Goal: Task Accomplishment & Management: Use online tool/utility

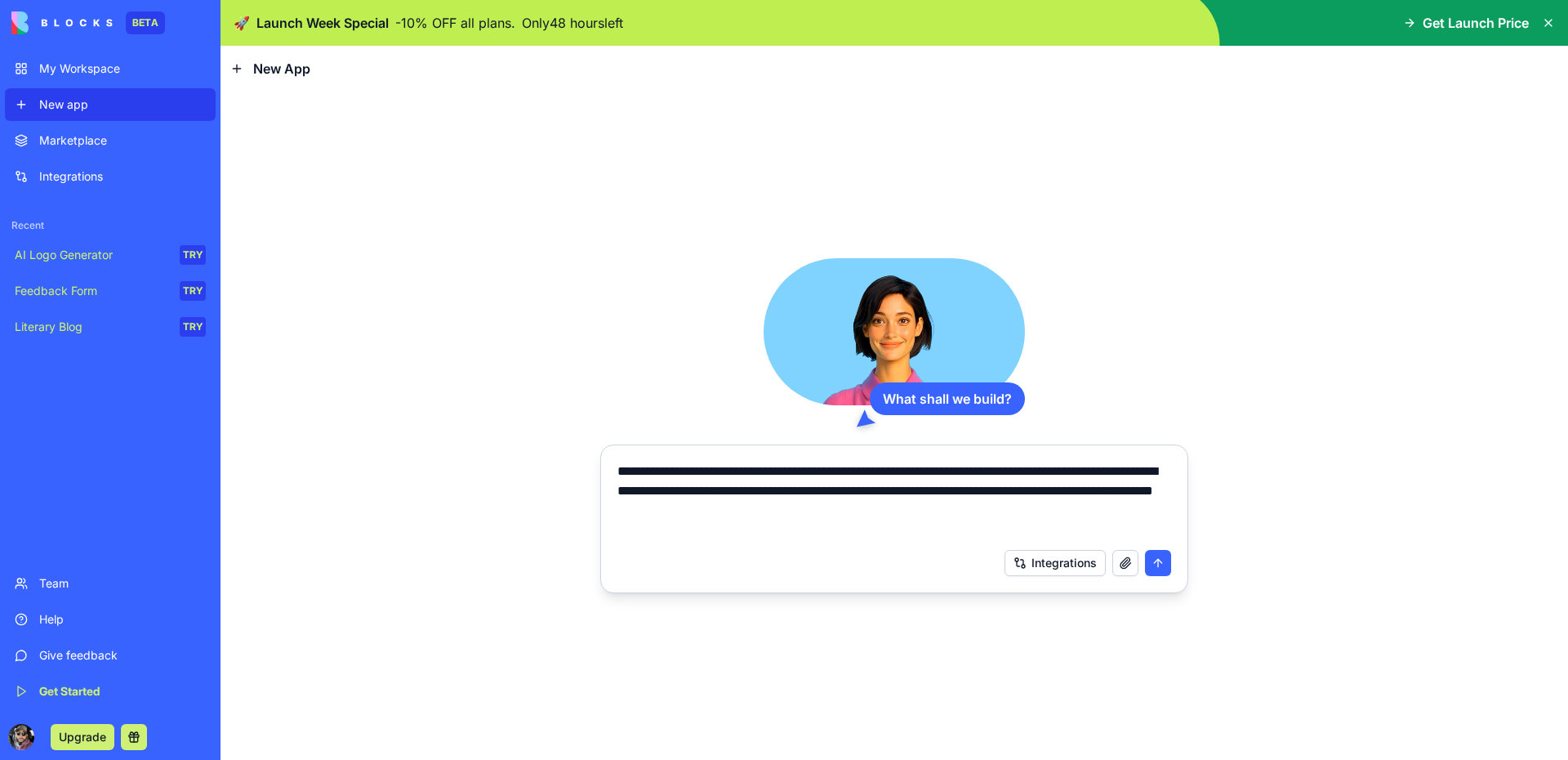
type textarea "**********"
click at [1170, 568] on button "submit" at bounding box center [1158, 563] width 26 height 26
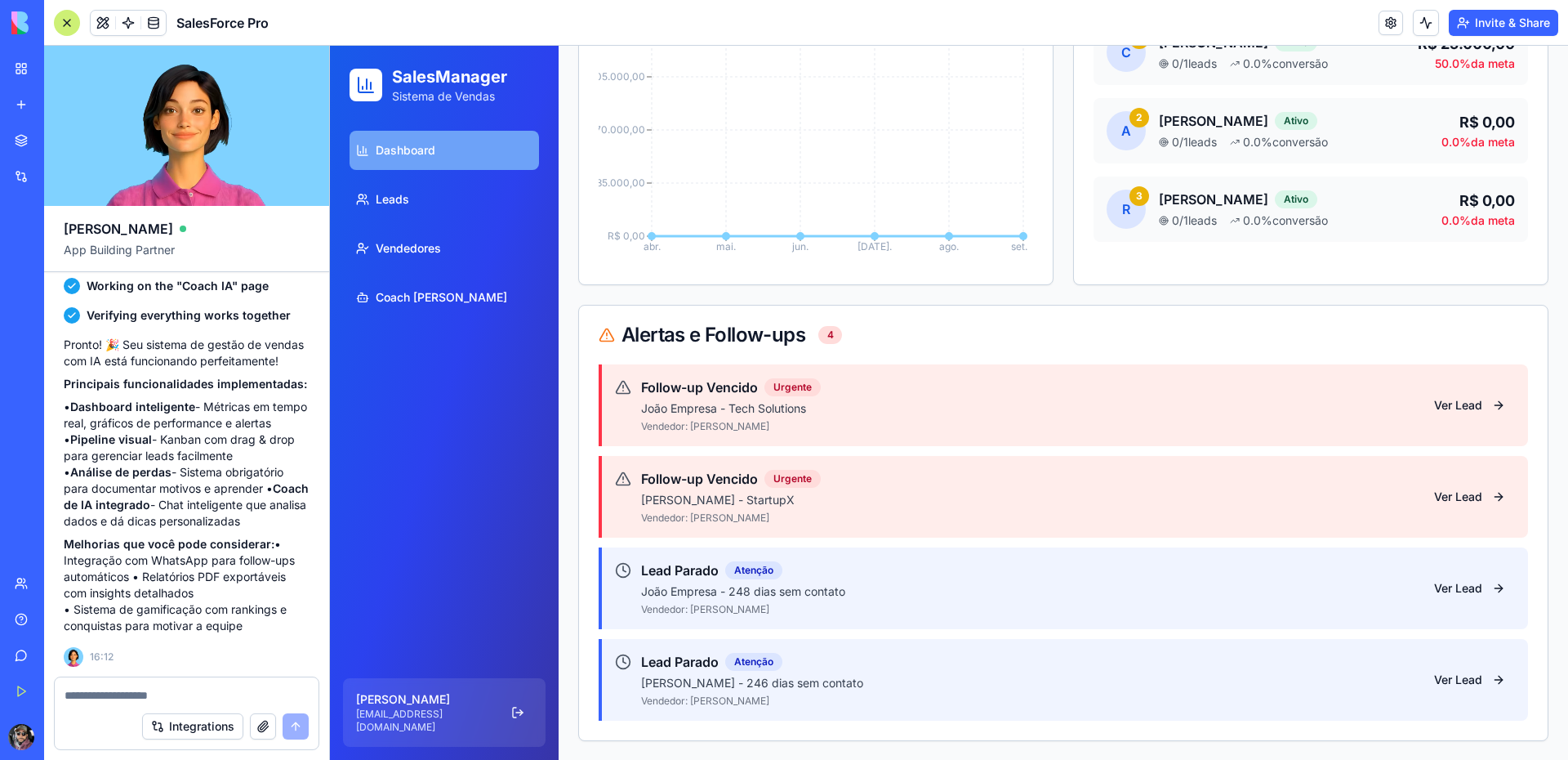
scroll to position [331, 0]
click at [445, 194] on link "Leads" at bounding box center [443, 199] width 189 height 39
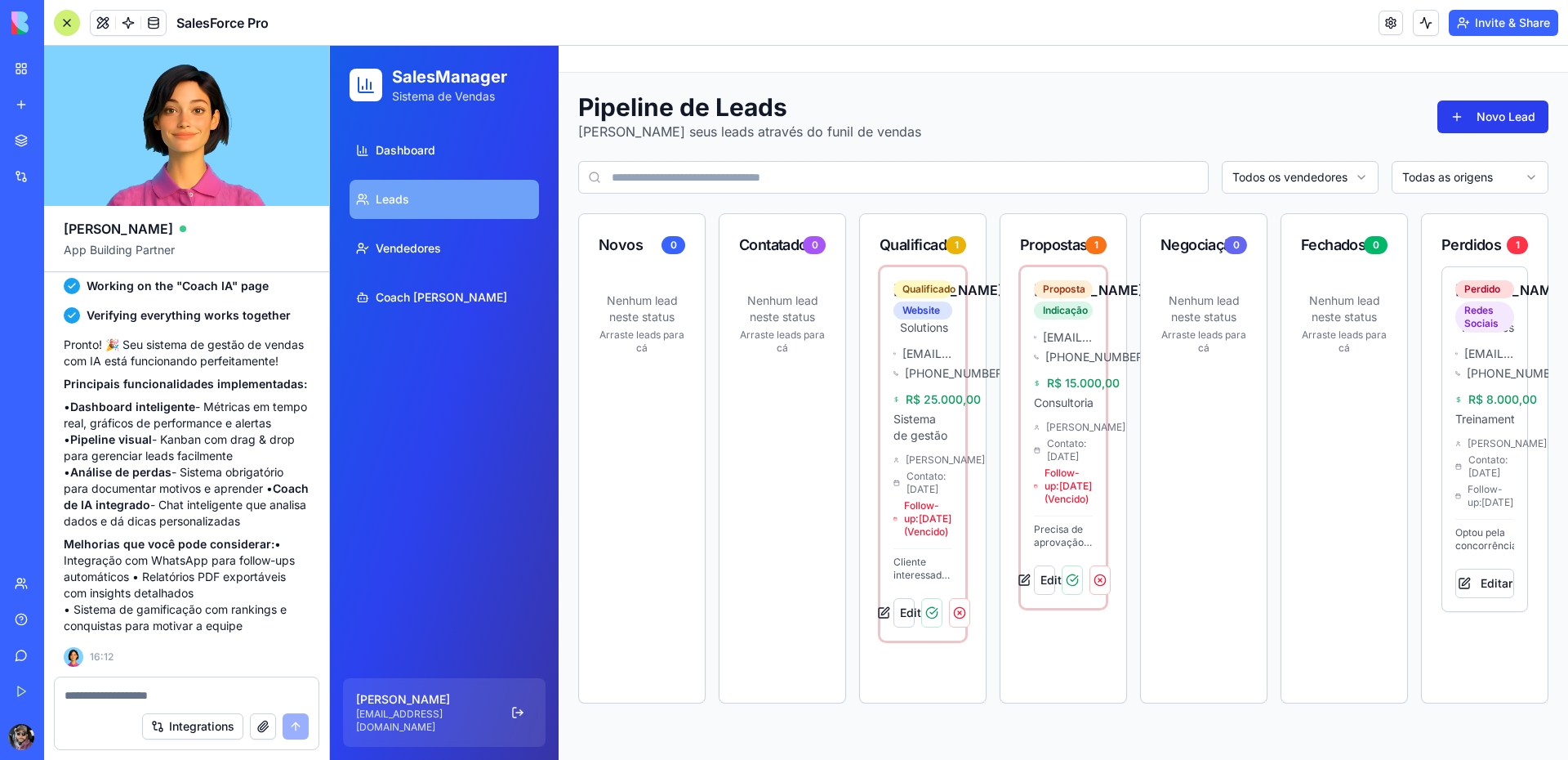
click at [1513, 117] on button "Novo Lead" at bounding box center [1493, 116] width 111 height 33
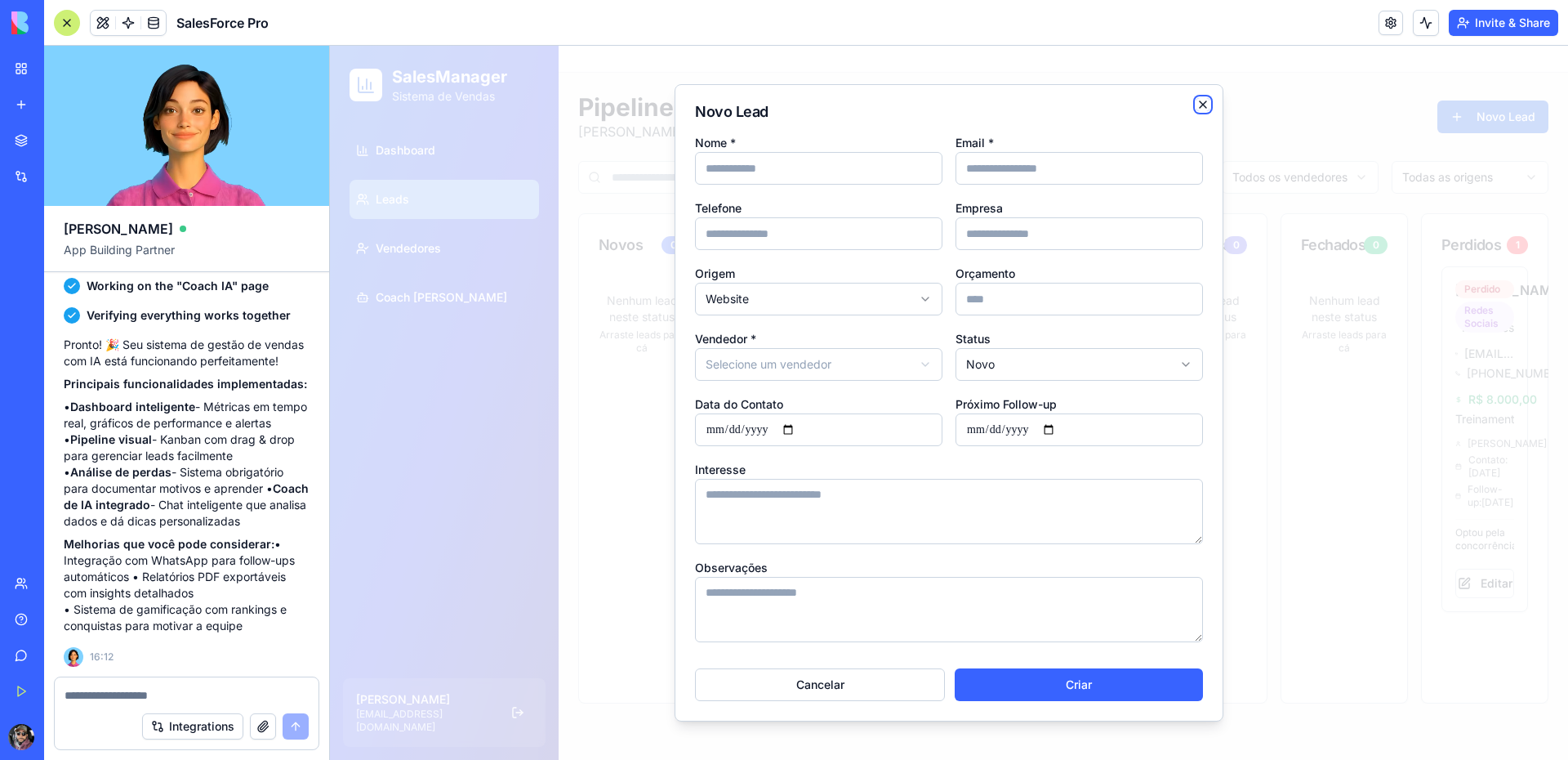
click at [1201, 102] on icon "button" at bounding box center [1203, 104] width 13 height 13
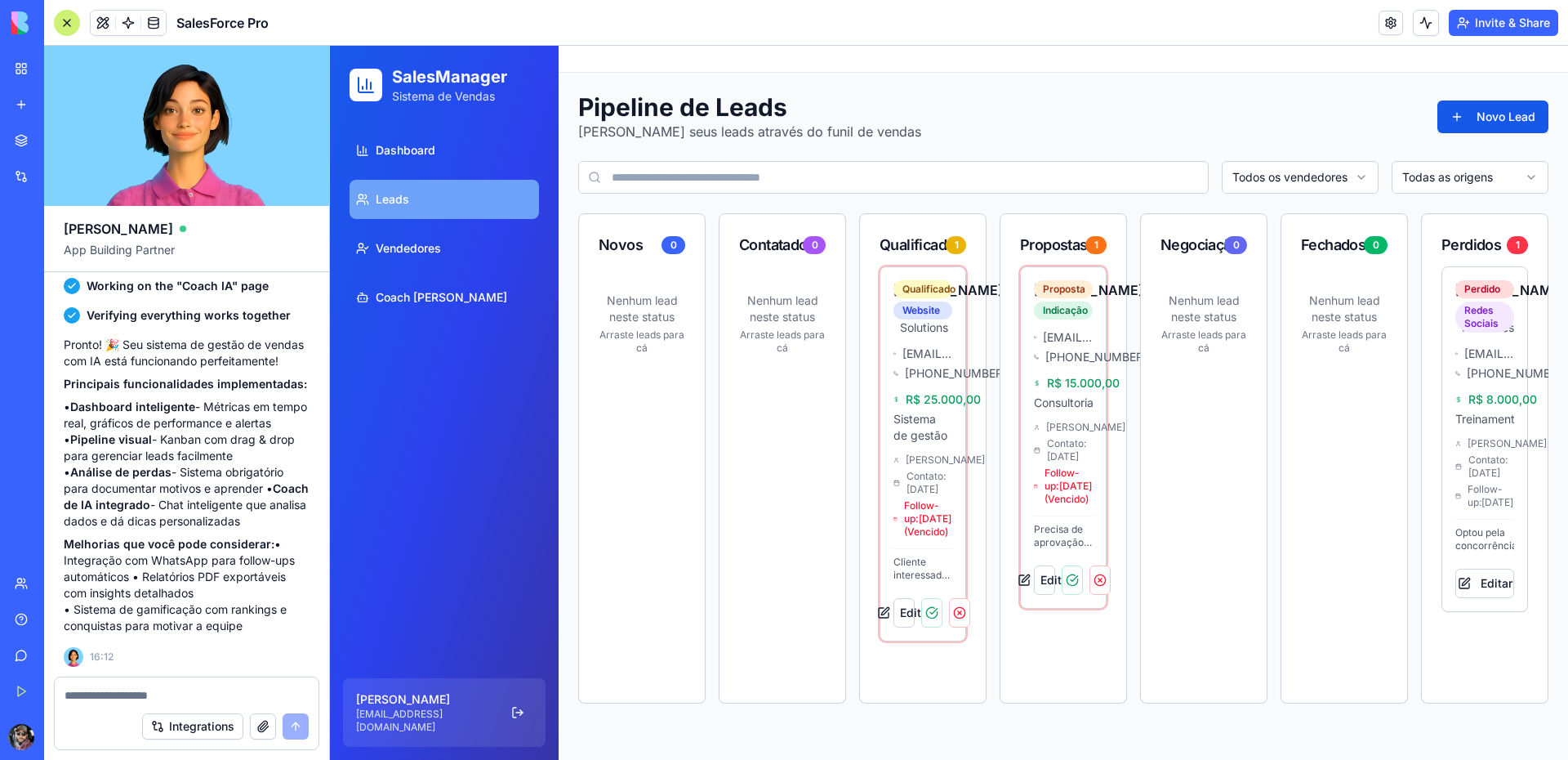
click at [764, 307] on p "Nenhum lead neste status" at bounding box center [782, 308] width 87 height 33
click at [774, 305] on p "Nenhum lead neste status" at bounding box center [782, 308] width 87 height 33
click at [454, 243] on link "Vendedores" at bounding box center [443, 249] width 189 height 39
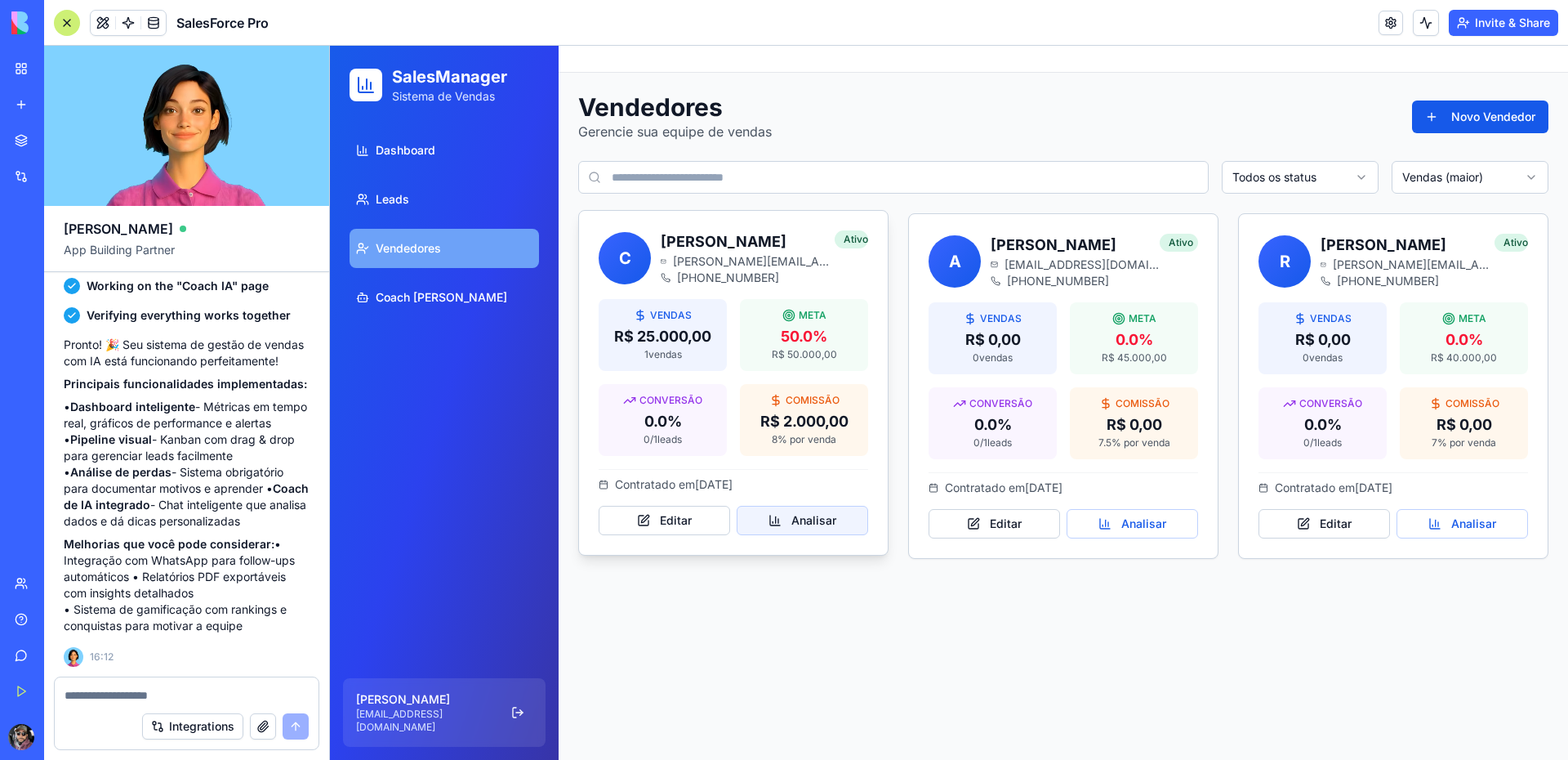
click at [791, 522] on button "Analisar" at bounding box center [802, 521] width 131 height 30
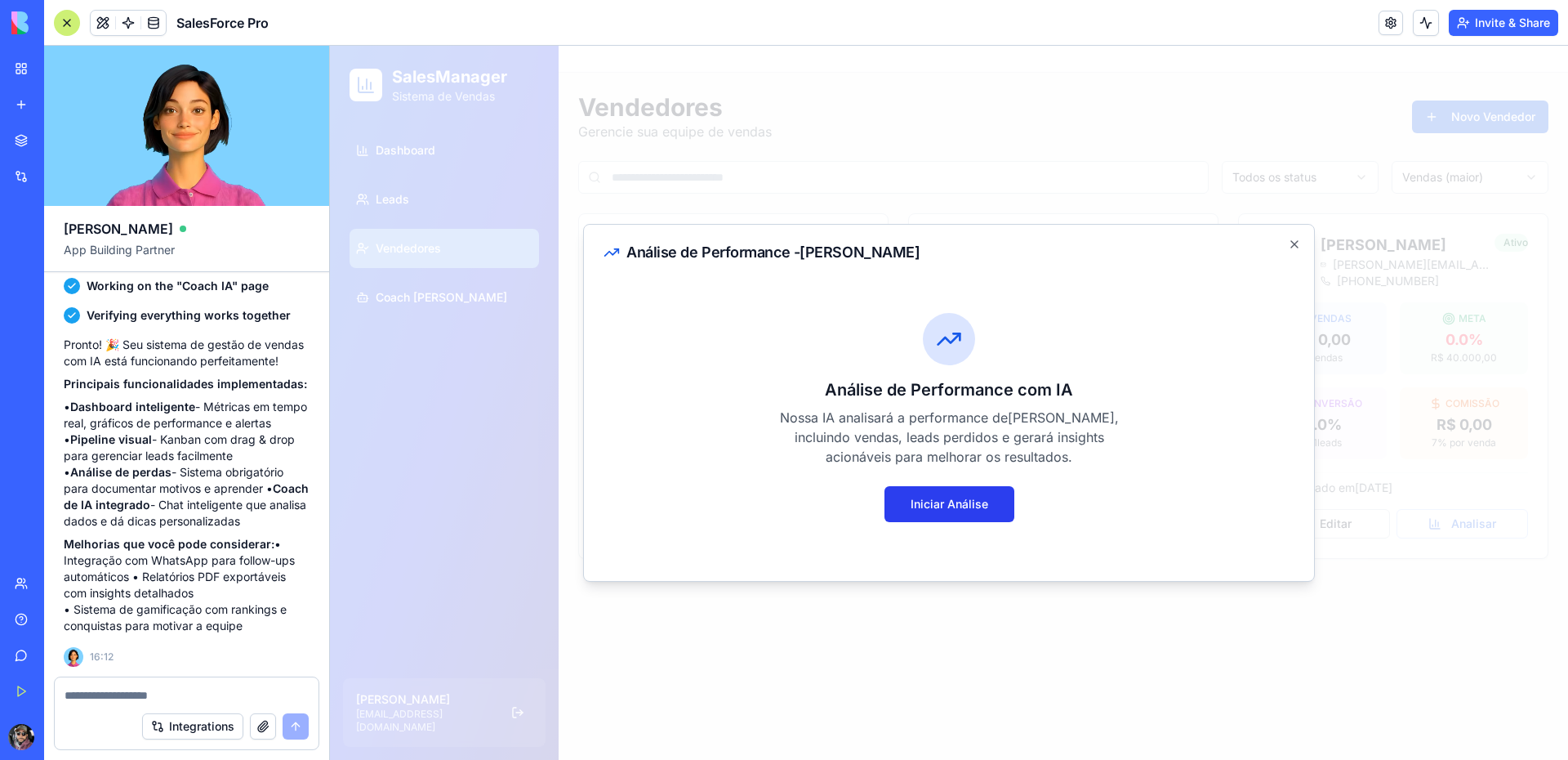
click at [950, 505] on button "Iniciar Análise" at bounding box center [949, 504] width 129 height 36
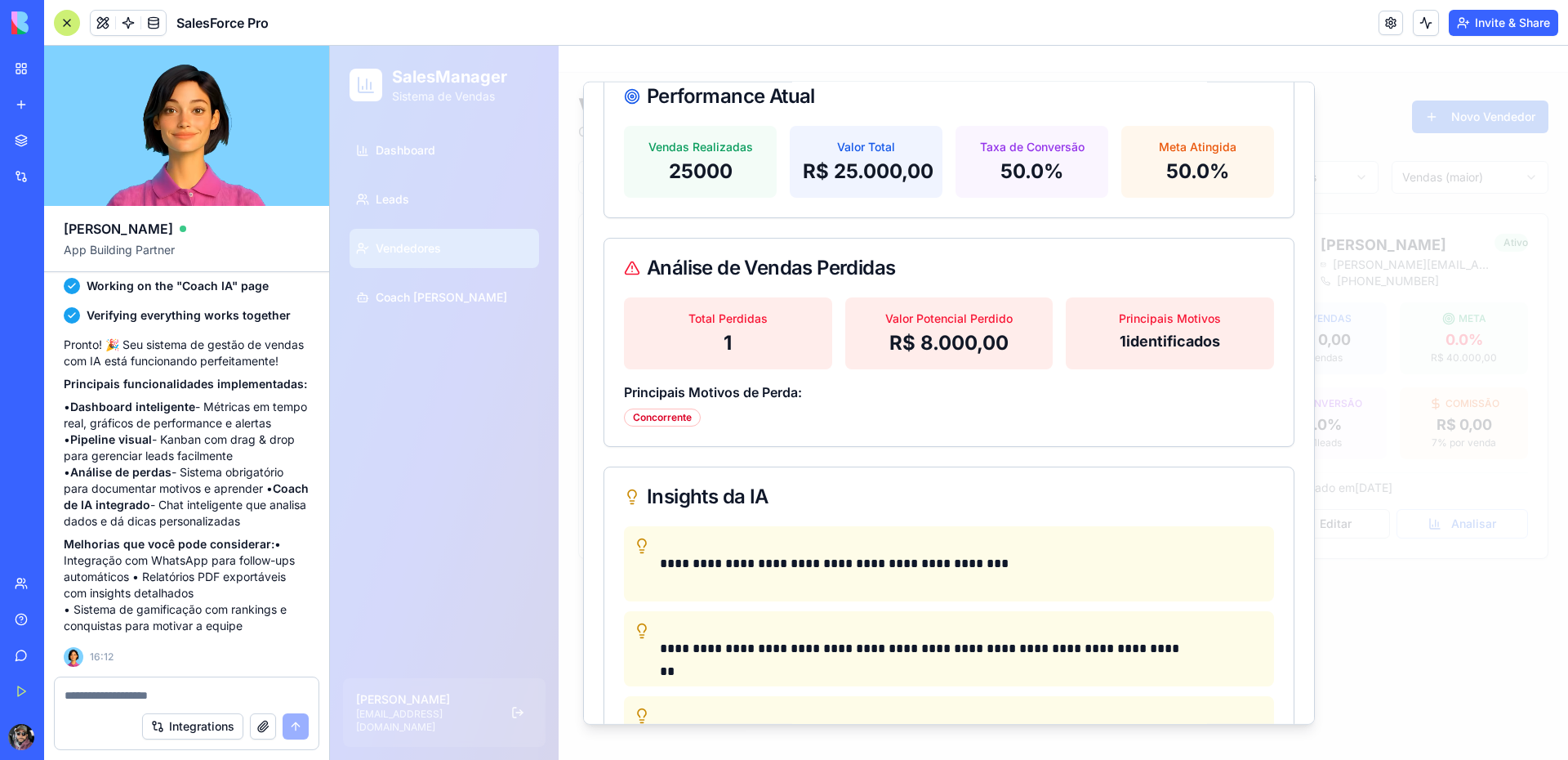
scroll to position [69, 0]
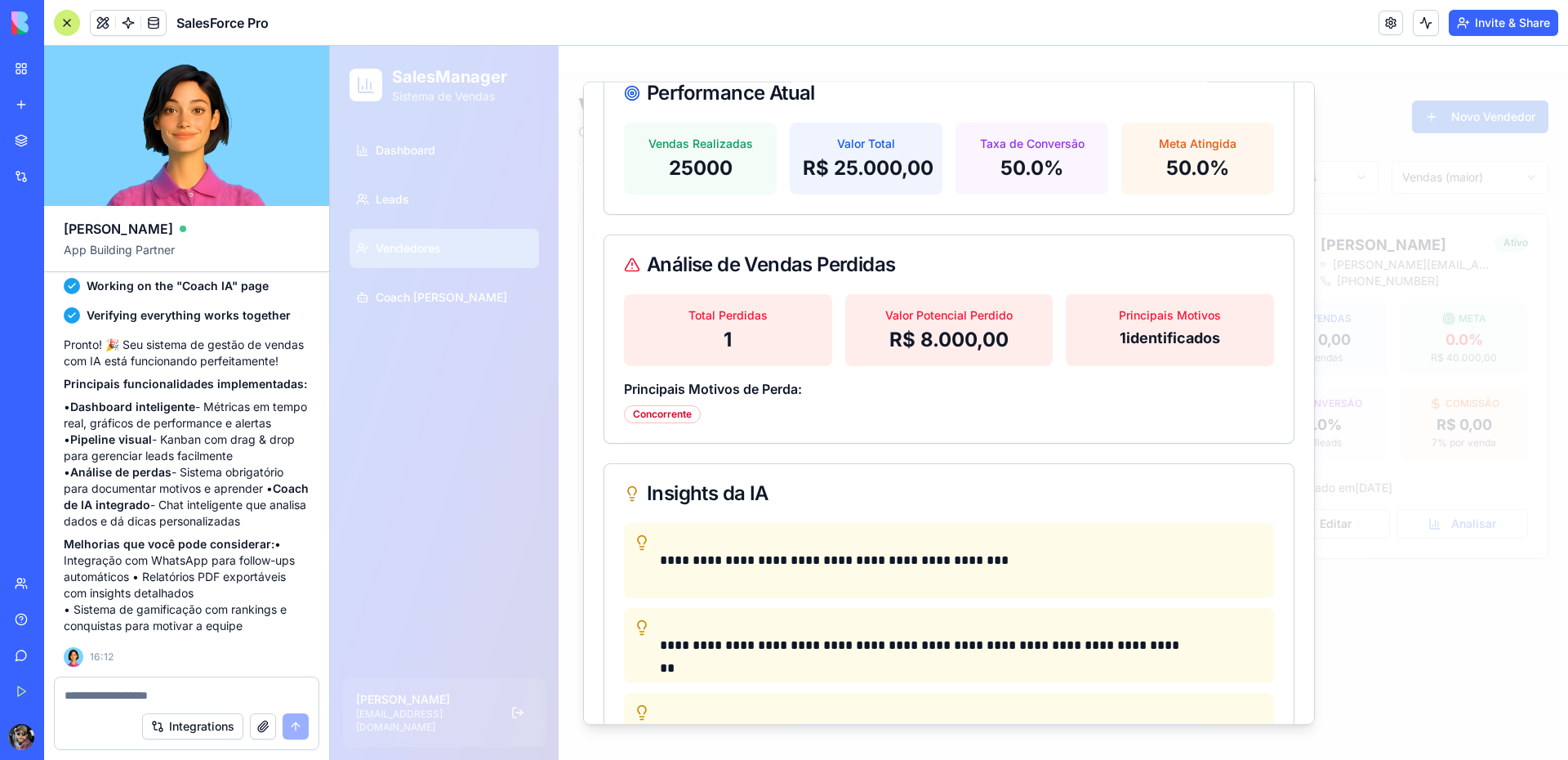
click at [1126, 335] on p "1 identificados" at bounding box center [1170, 338] width 182 height 23
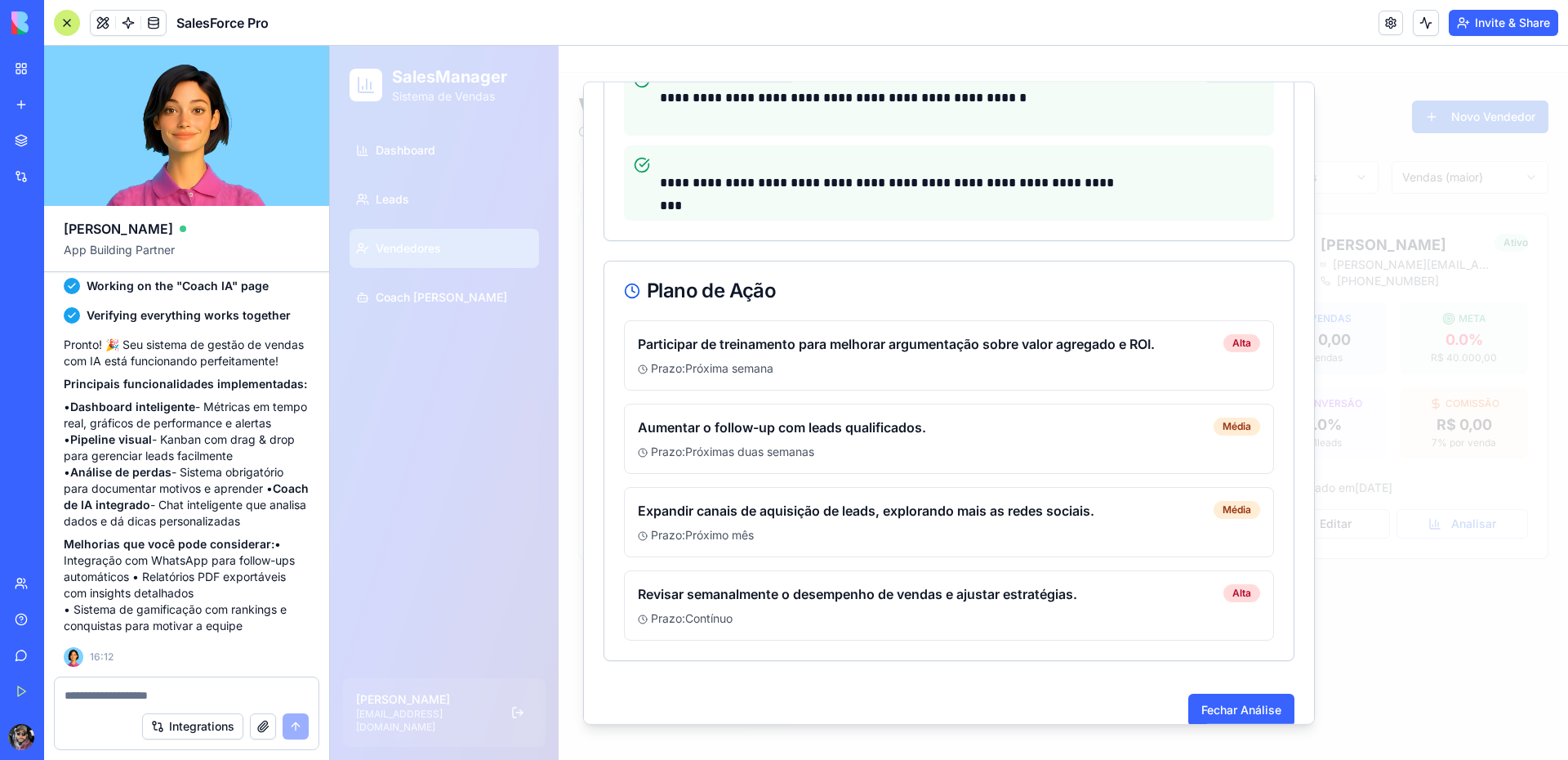
scroll to position [898, 0]
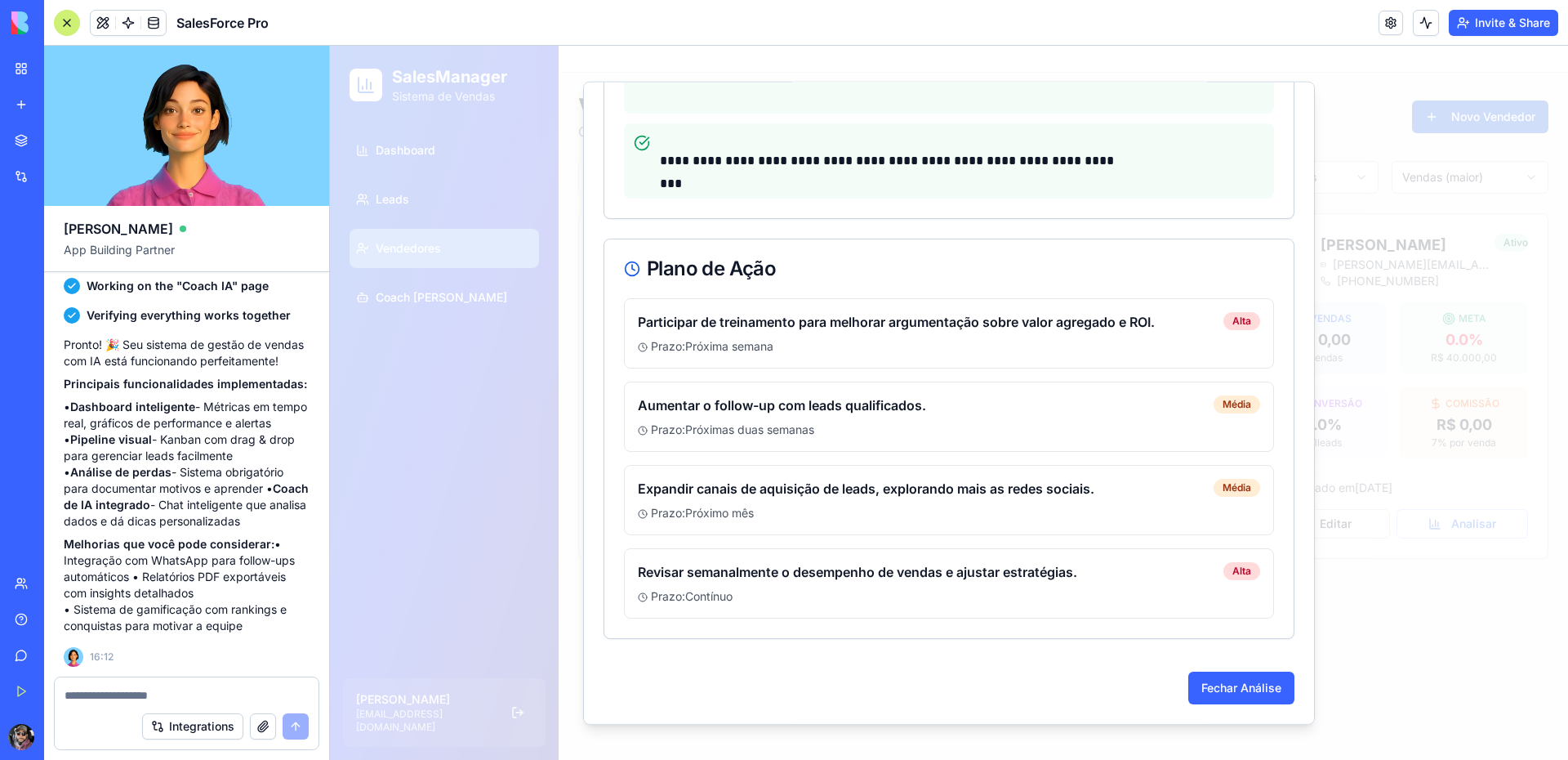
click at [878, 346] on p "Prazo: Próxima semana" at bounding box center [949, 346] width 622 height 17
click at [1225, 687] on button "Fechar Análise" at bounding box center [1241, 687] width 106 height 33
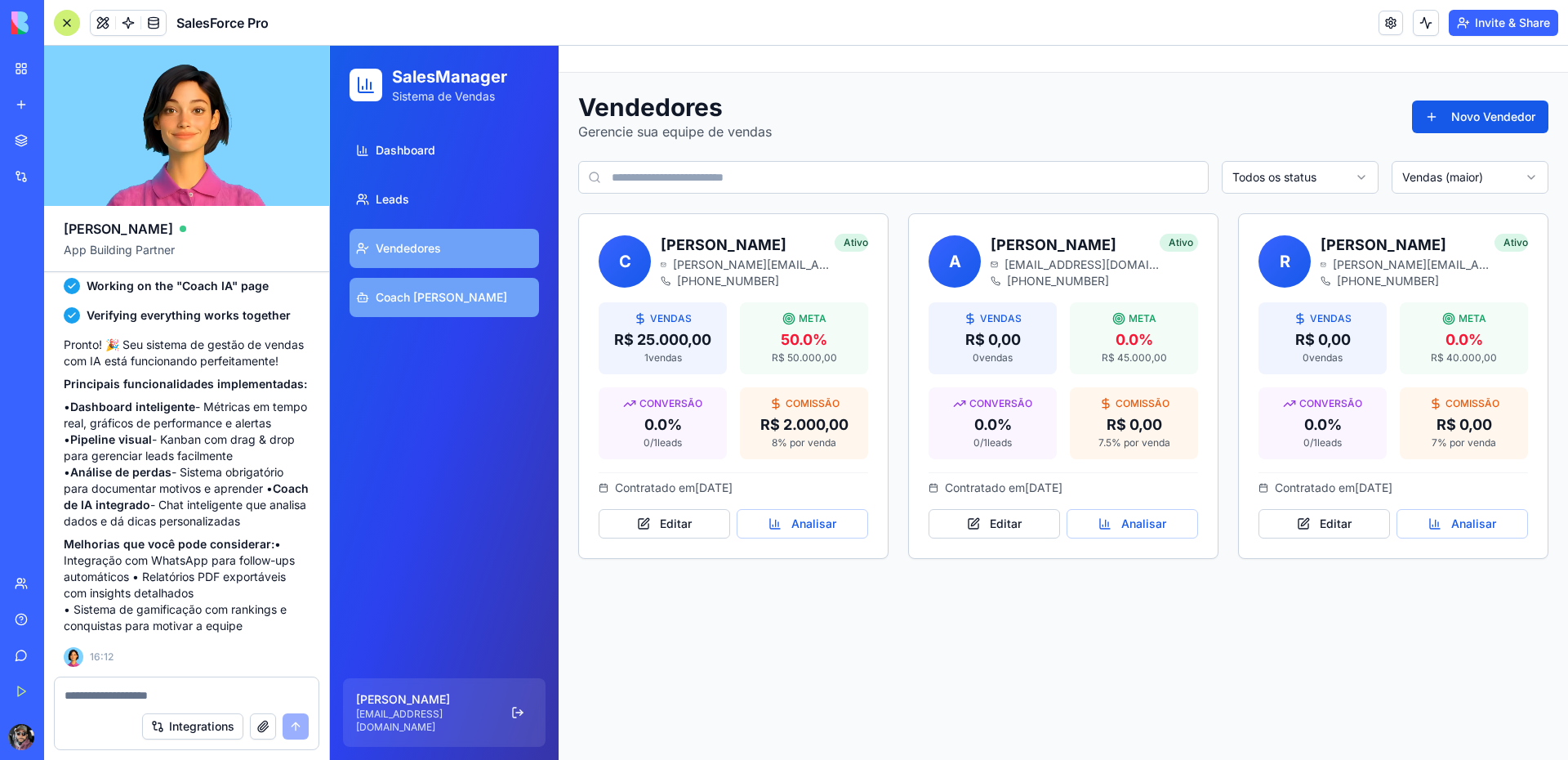
click at [424, 297] on span "Coach [PERSON_NAME]" at bounding box center [440, 297] width 131 height 17
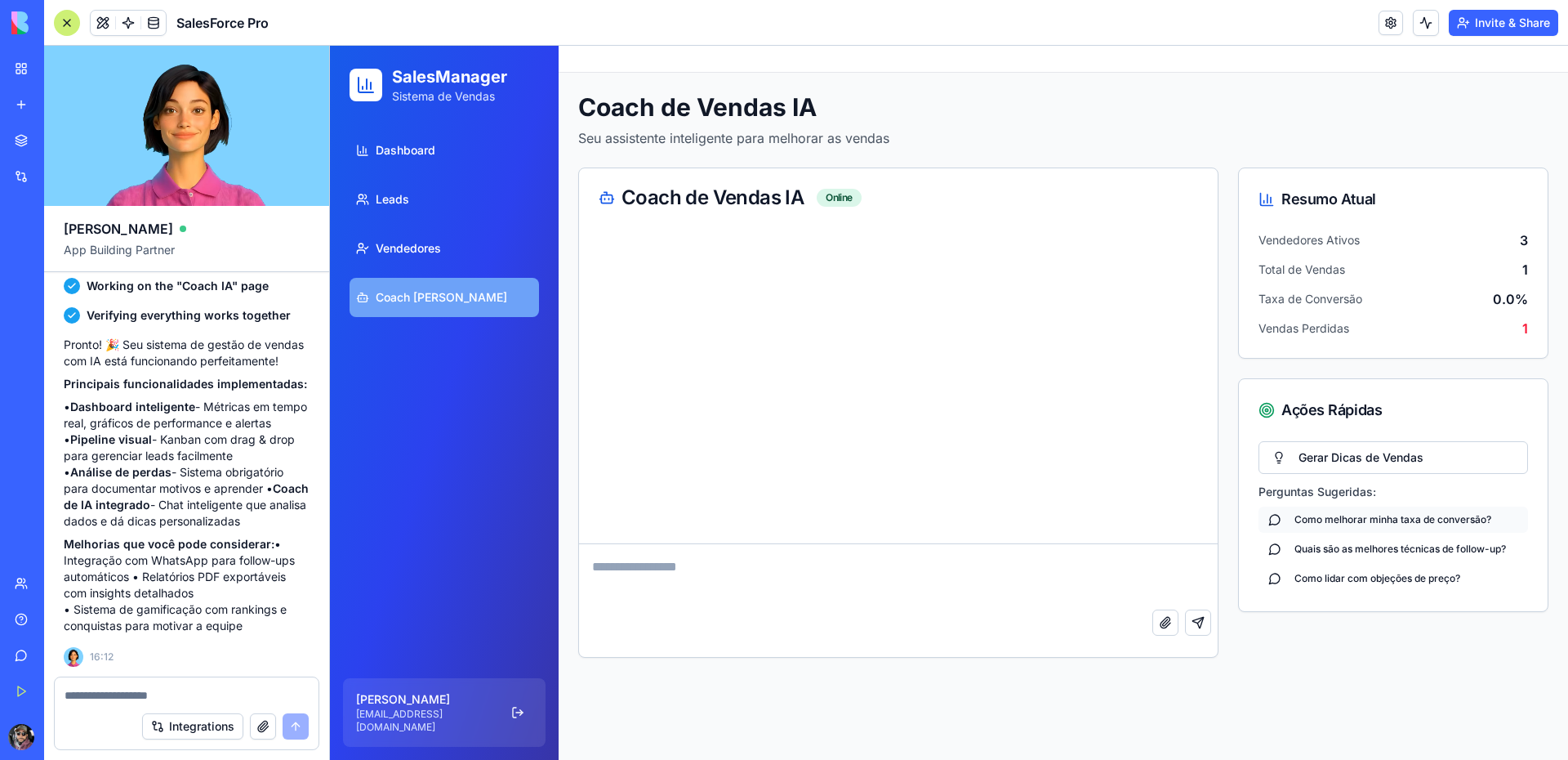
click at [1309, 522] on button "Como melhorar minha taxa de conversão?" at bounding box center [1392, 520] width 269 height 26
click at [1319, 462] on button "Gerar Dicas de Vendas" at bounding box center [1392, 457] width 269 height 33
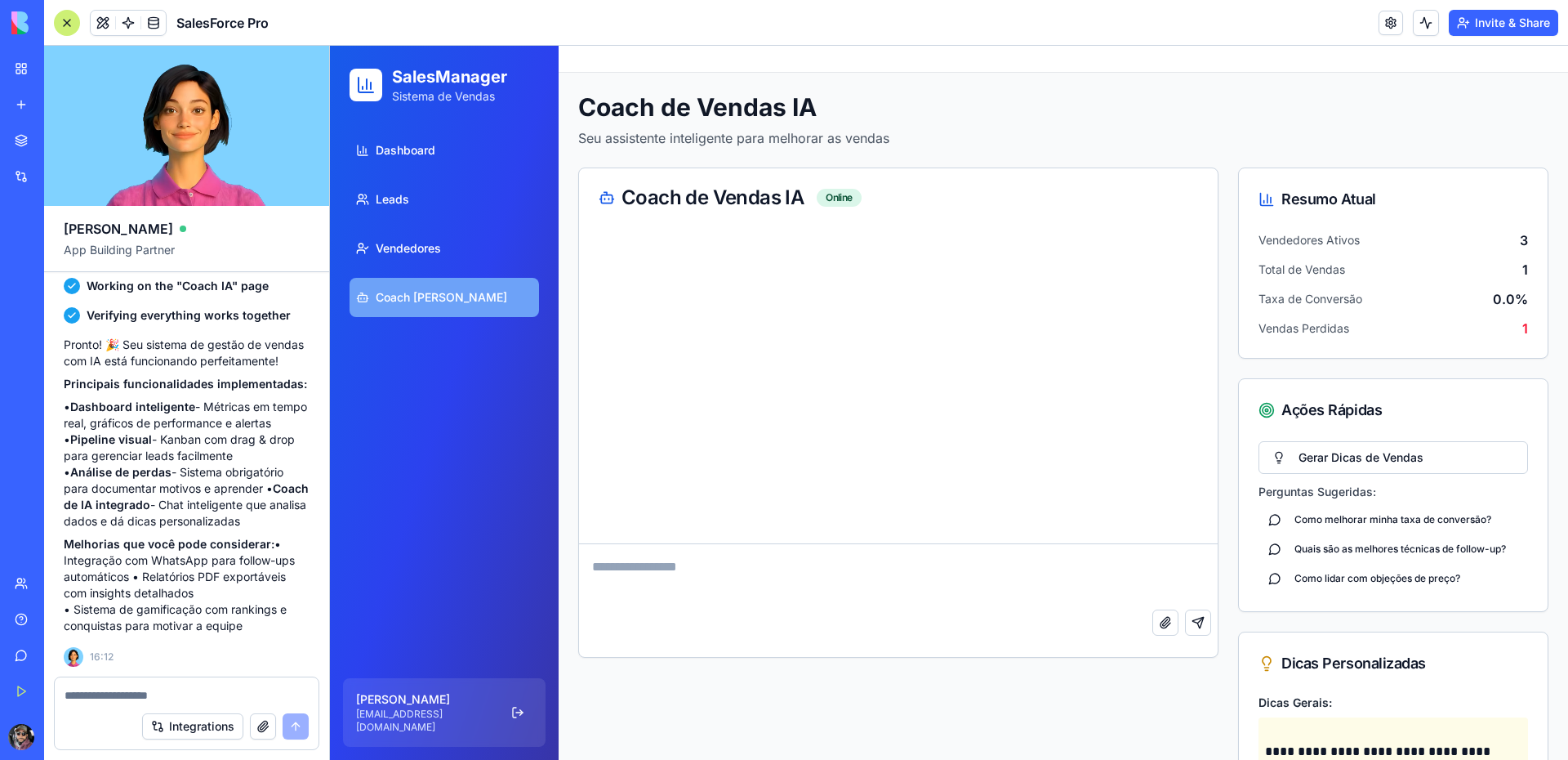
click at [719, 575] on textarea at bounding box center [899, 577] width 639 height 65
type textarea "**********"
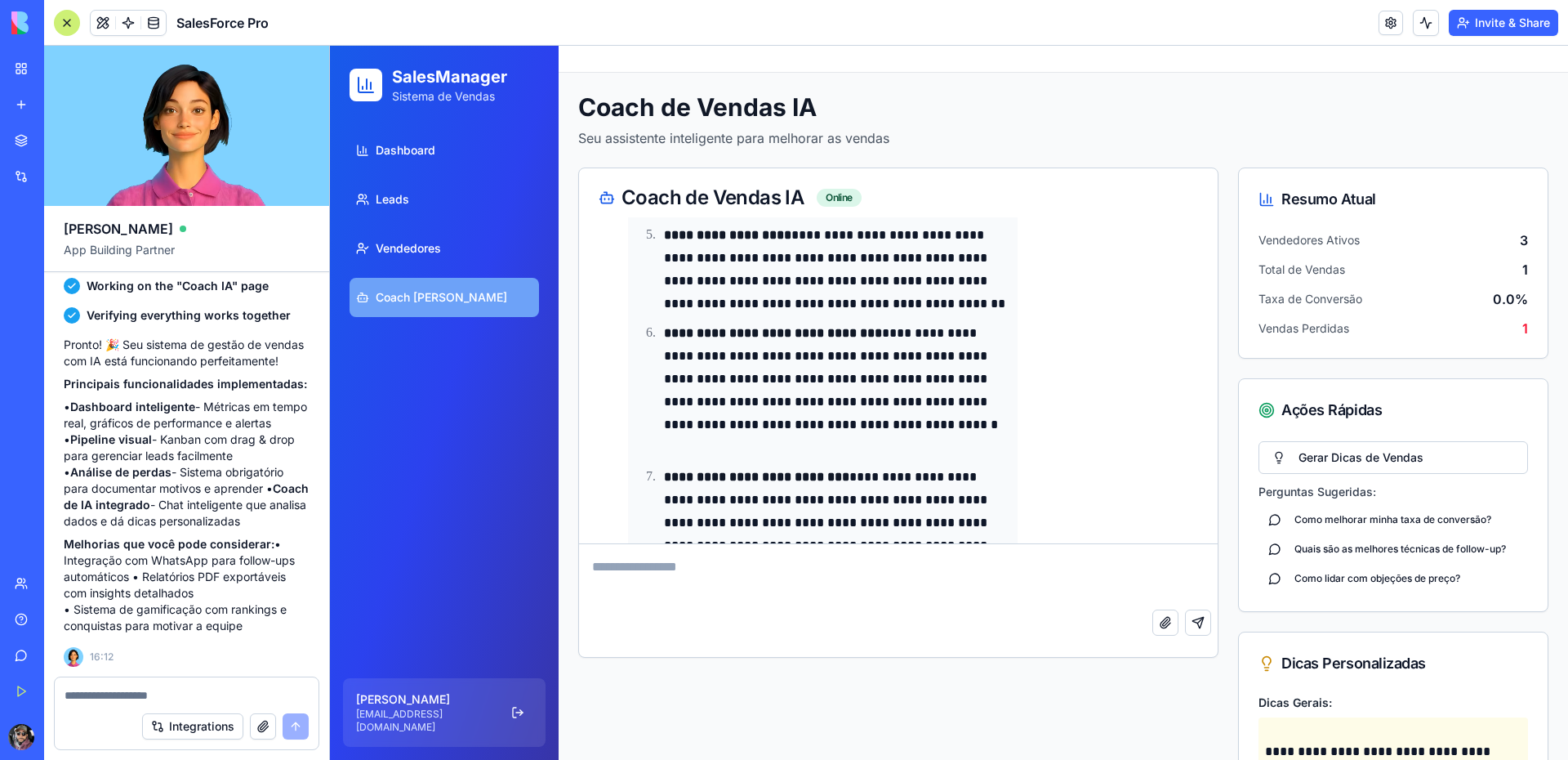
scroll to position [716, 0]
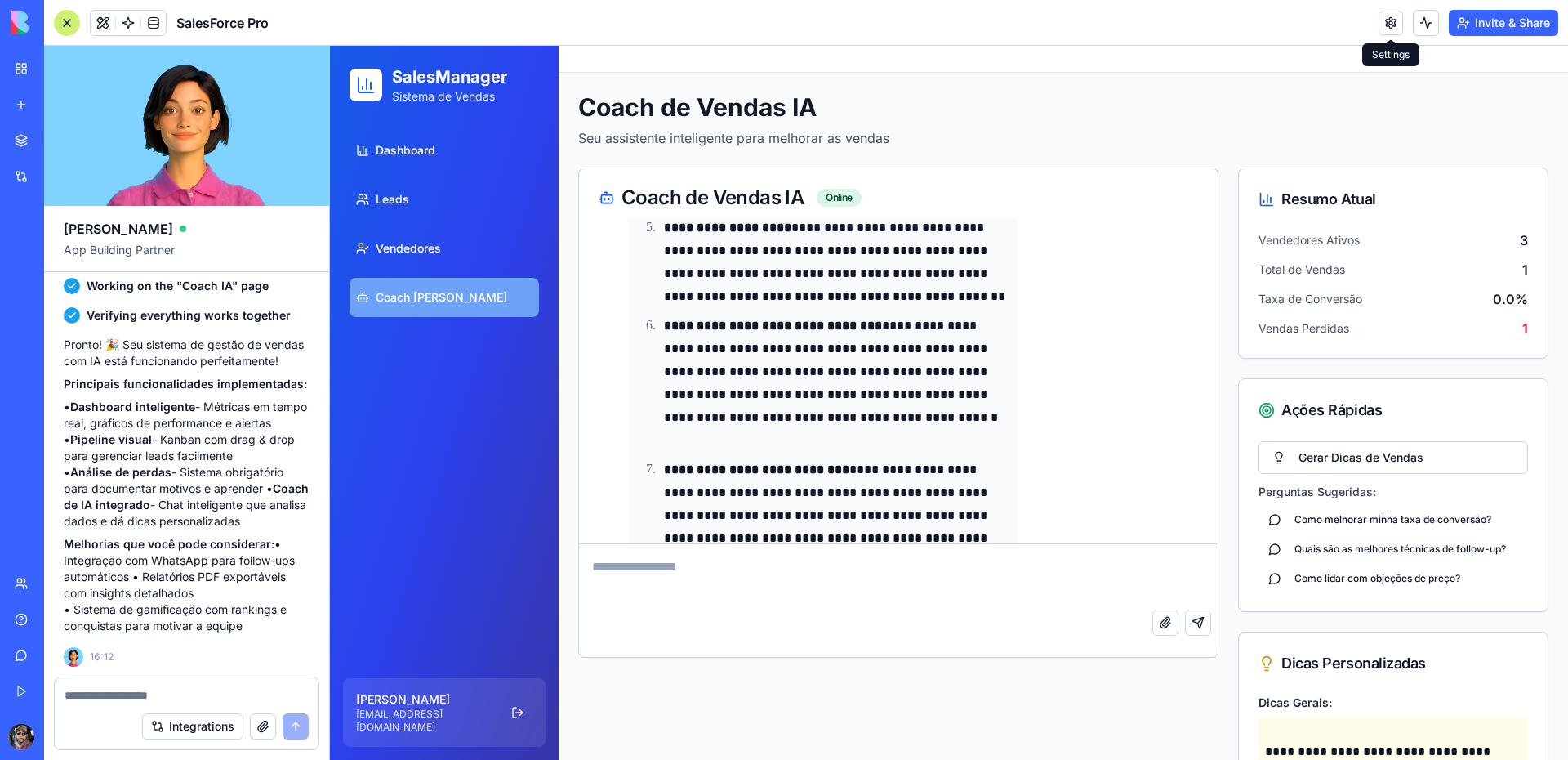
click at [1390, 24] on link at bounding box center [1390, 22] width 24 height 24
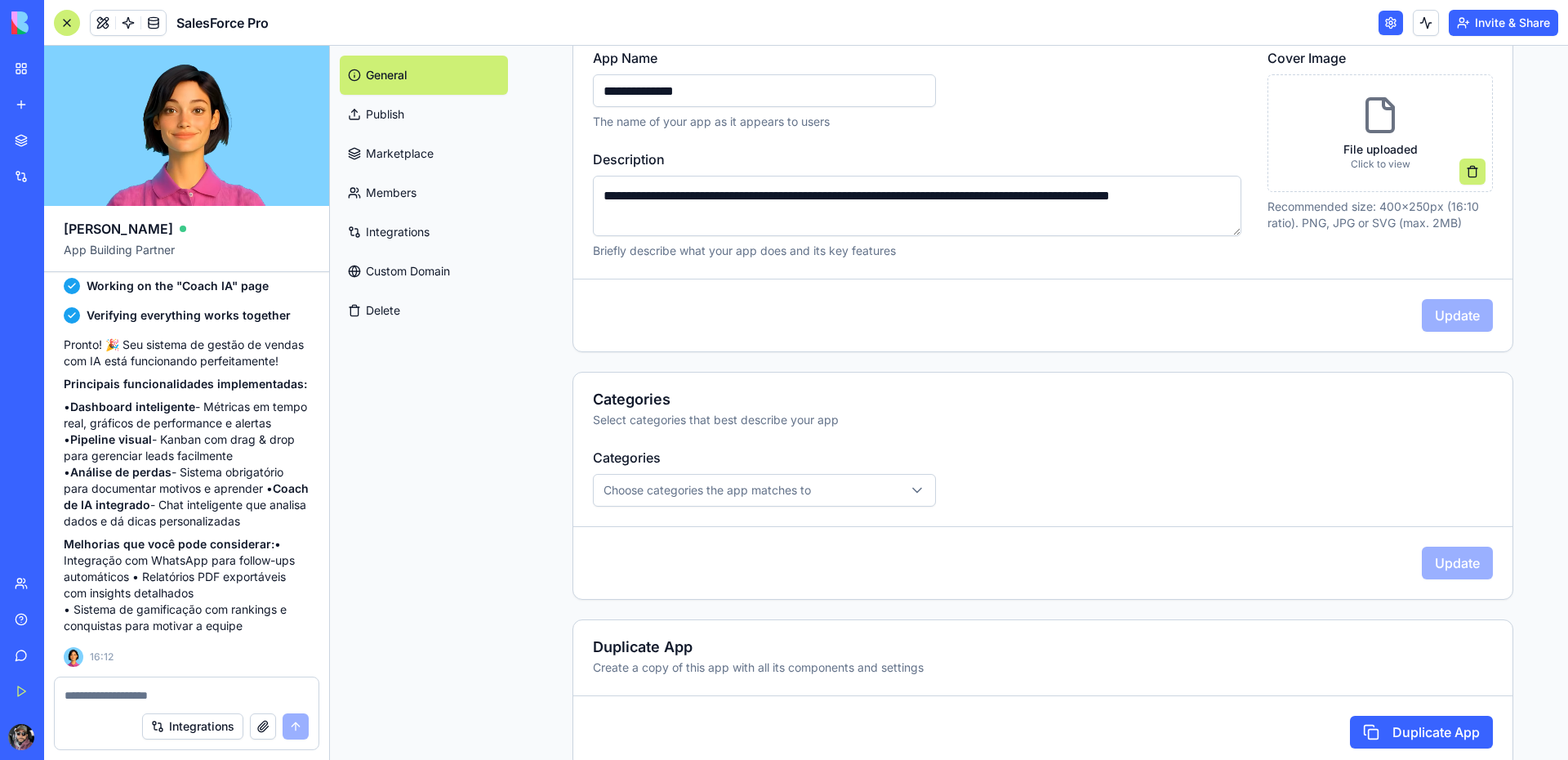
scroll to position [235, 0]
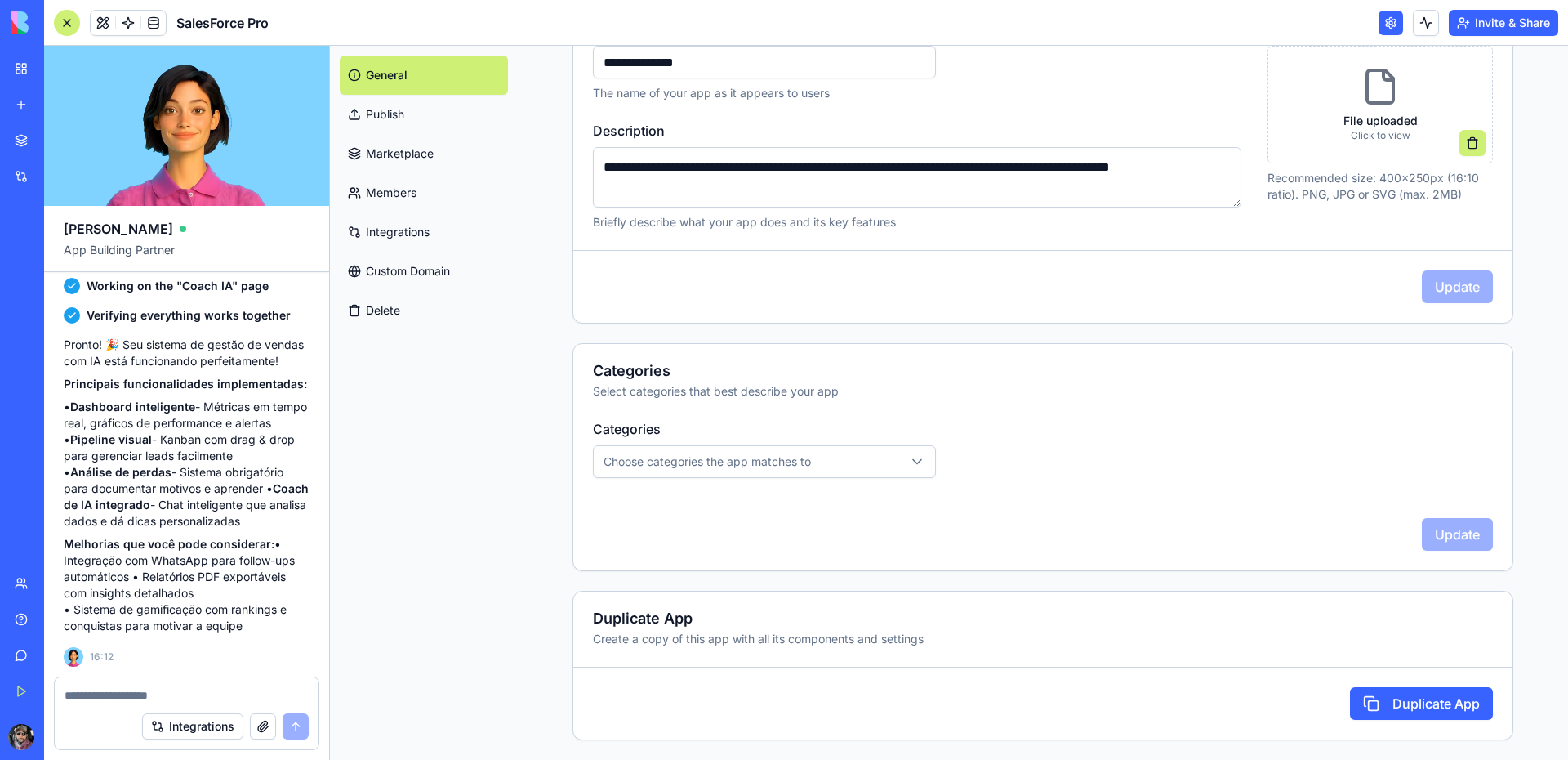
click at [382, 227] on link "Integrations" at bounding box center [424, 232] width 169 height 39
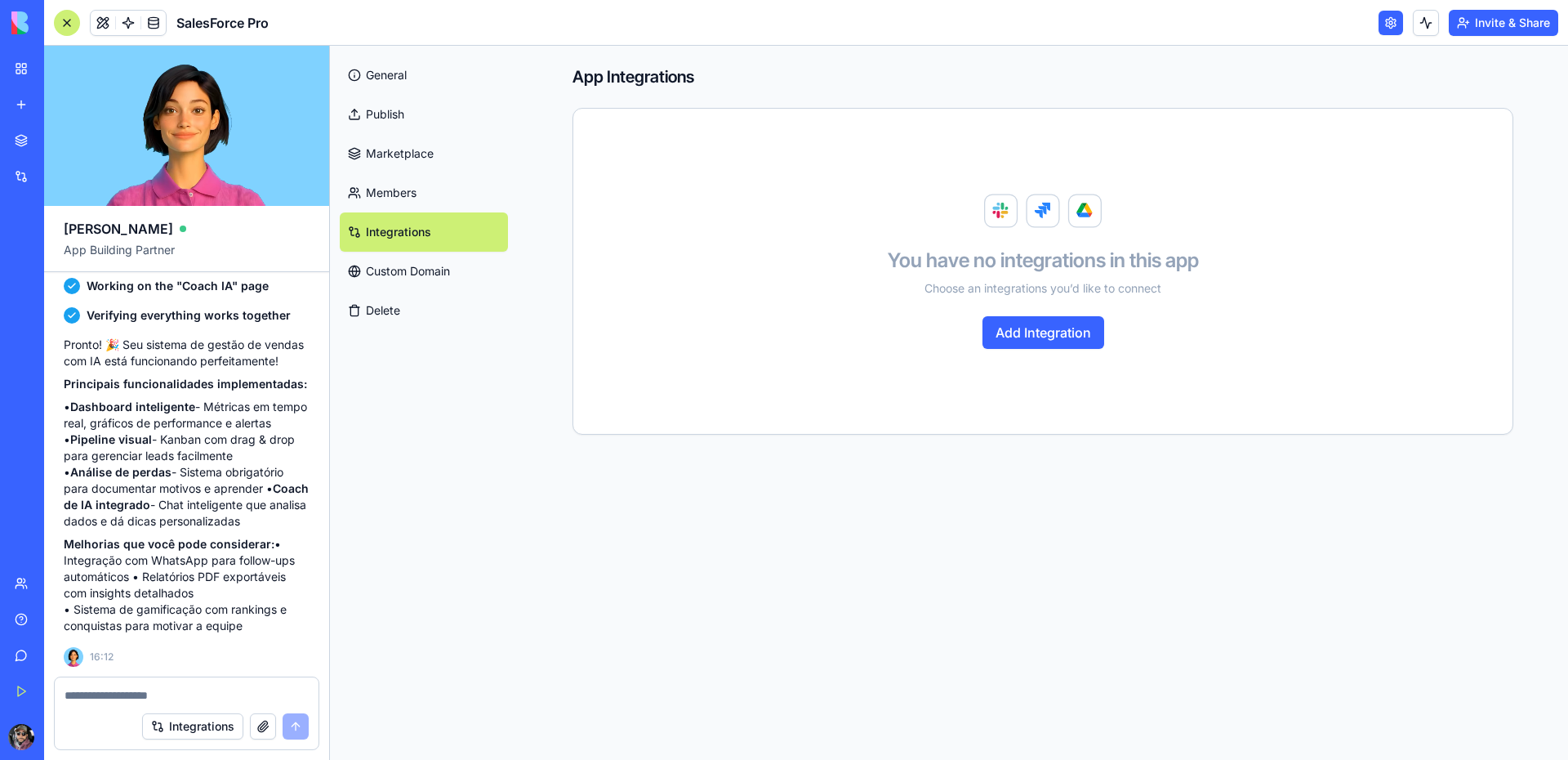
click at [1033, 325] on button "Add Integration" at bounding box center [1043, 332] width 122 height 33
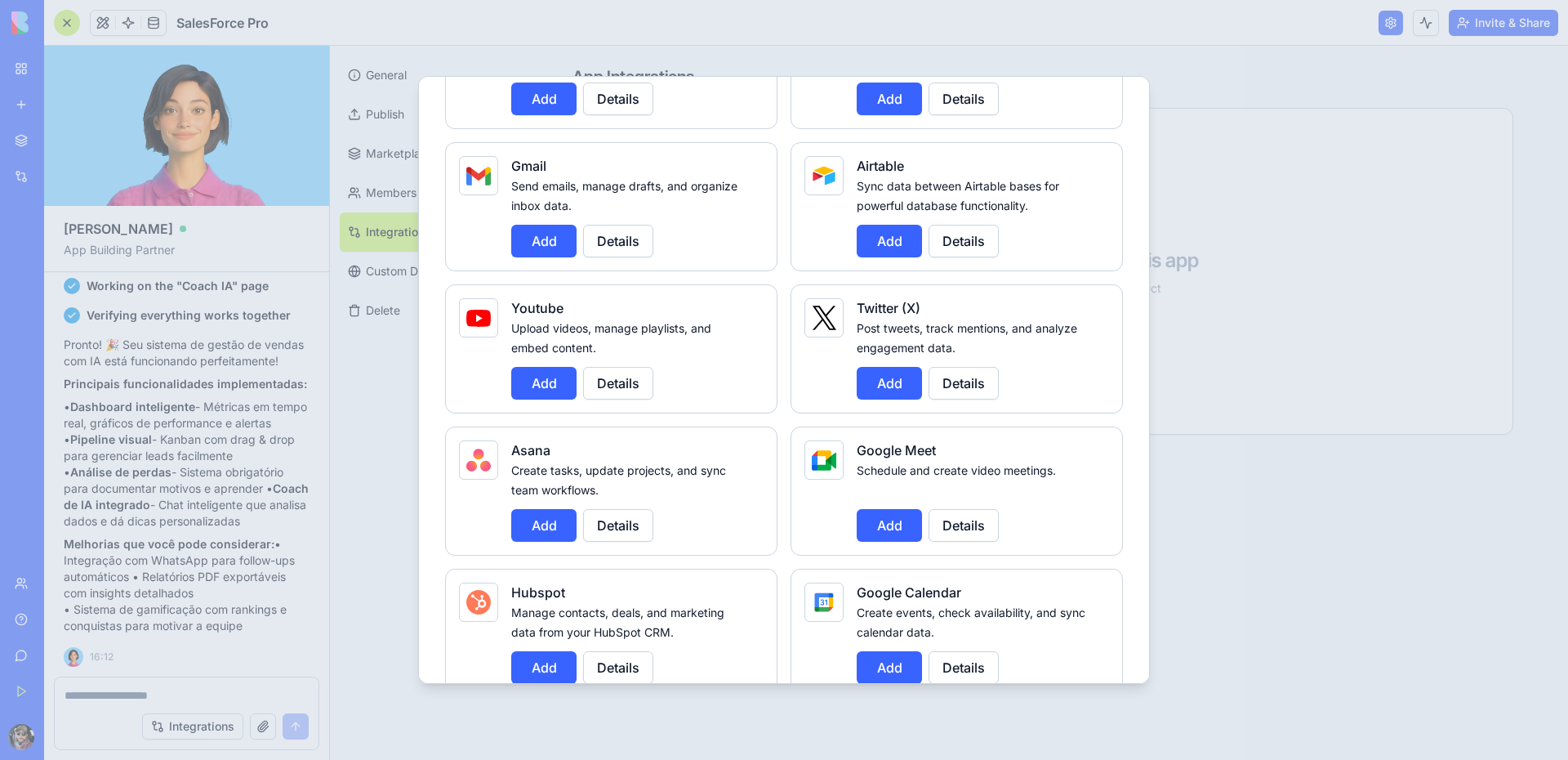
scroll to position [222, 0]
click at [546, 244] on button "Add" at bounding box center [544, 239] width 65 height 33
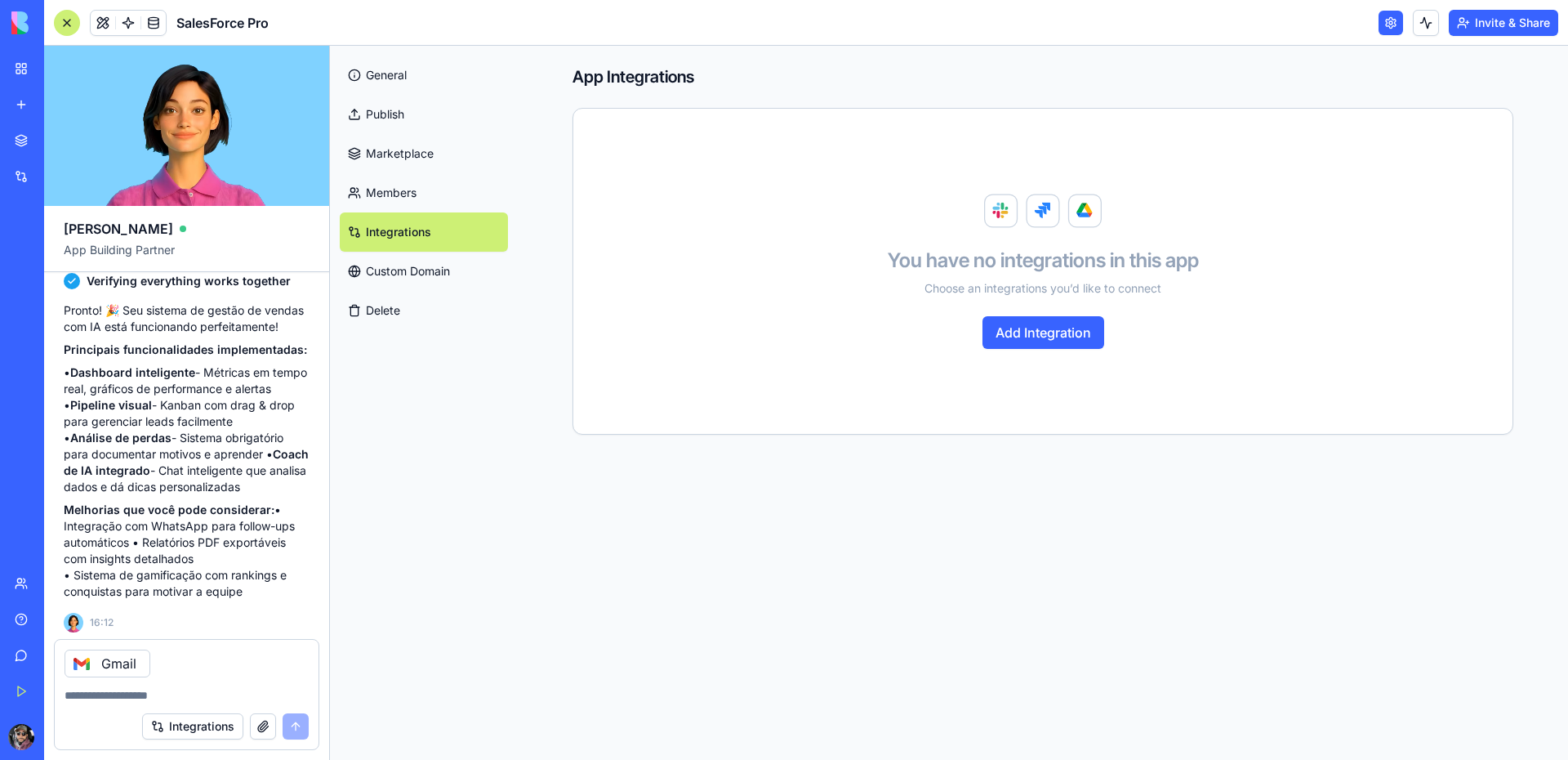
scroll to position [571, 0]
click at [209, 723] on button "Integrations" at bounding box center [193, 726] width 101 height 26
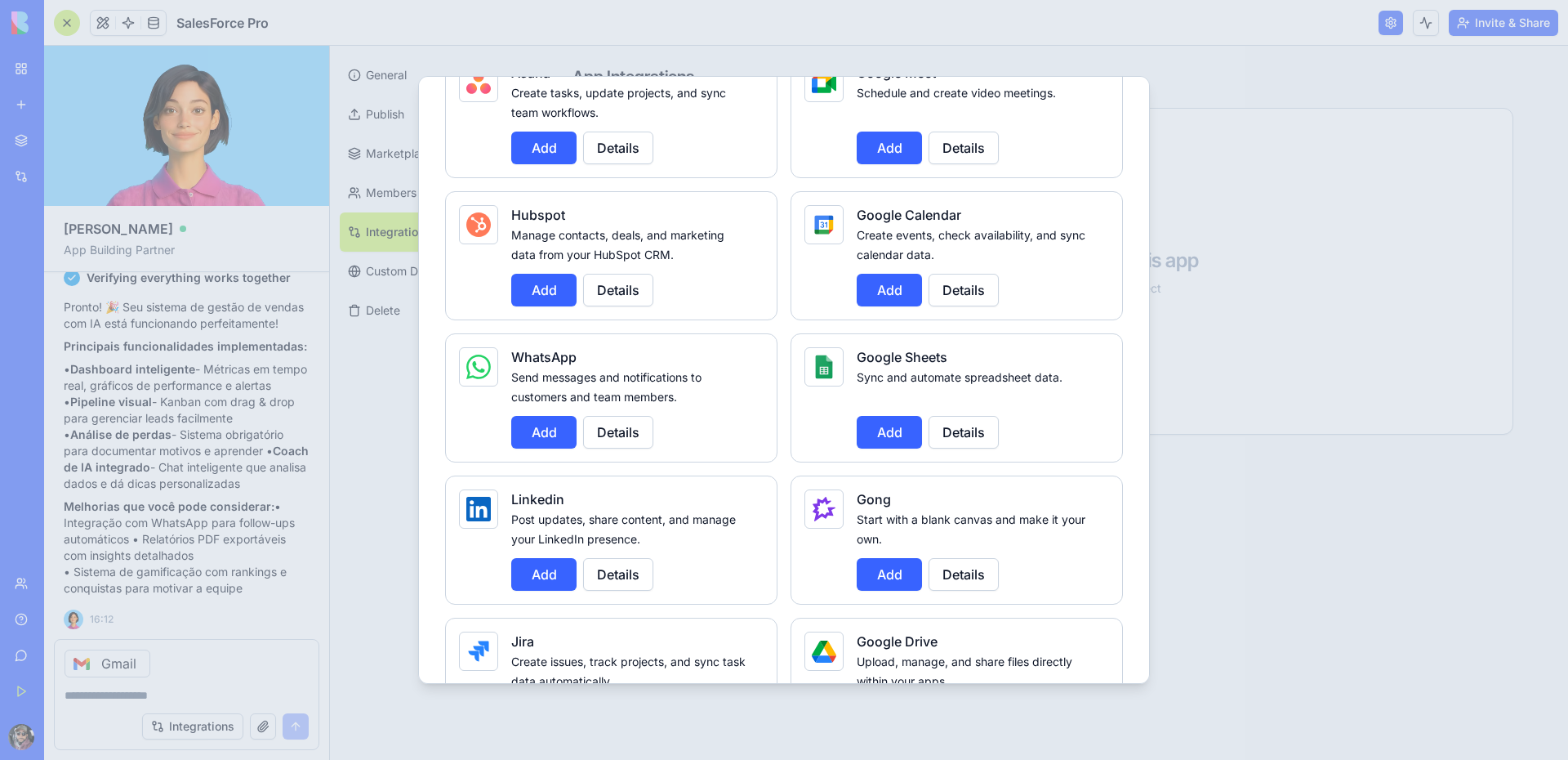
scroll to position [614, 0]
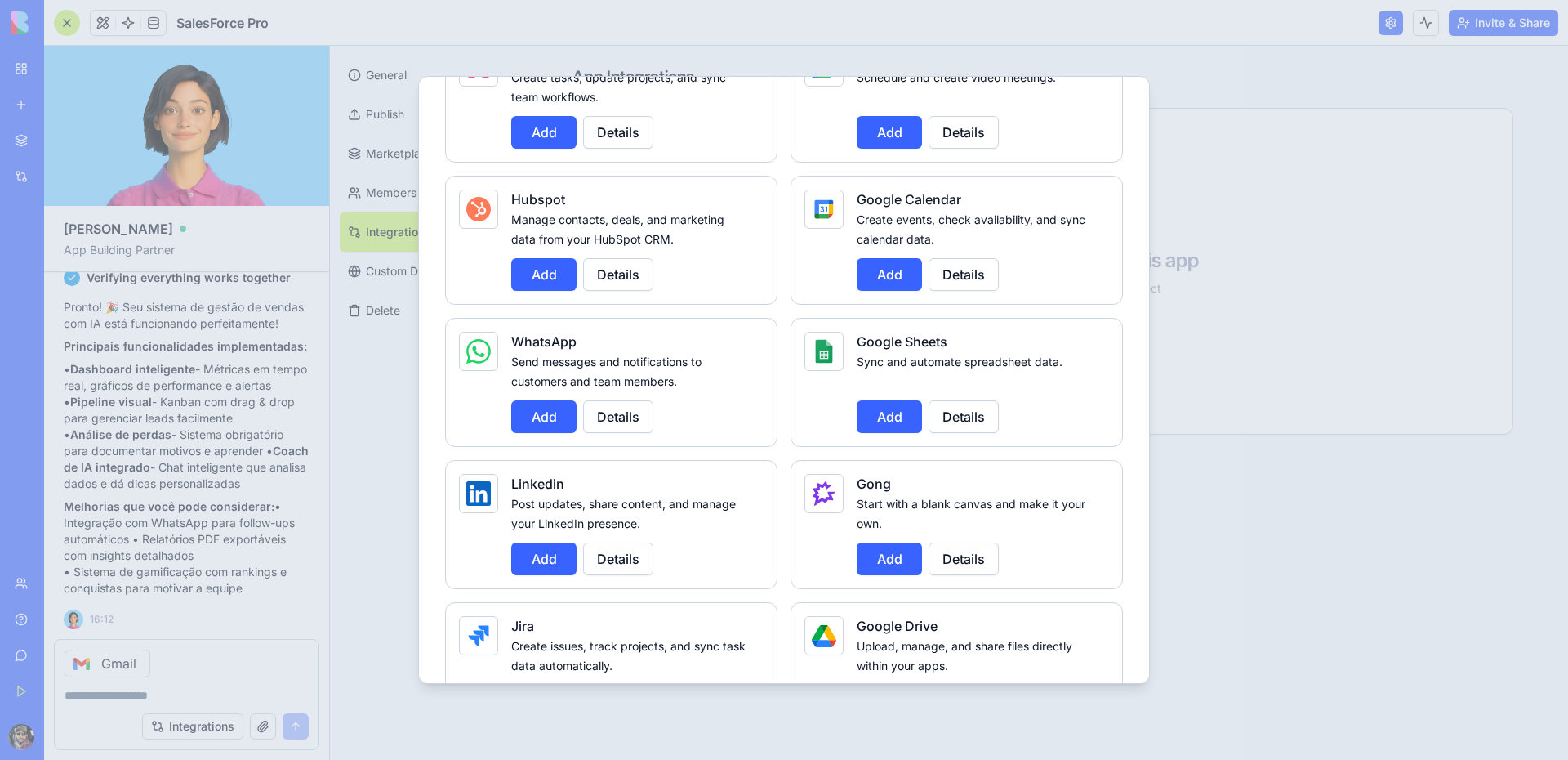
click at [541, 418] on button "Add" at bounding box center [544, 416] width 65 height 33
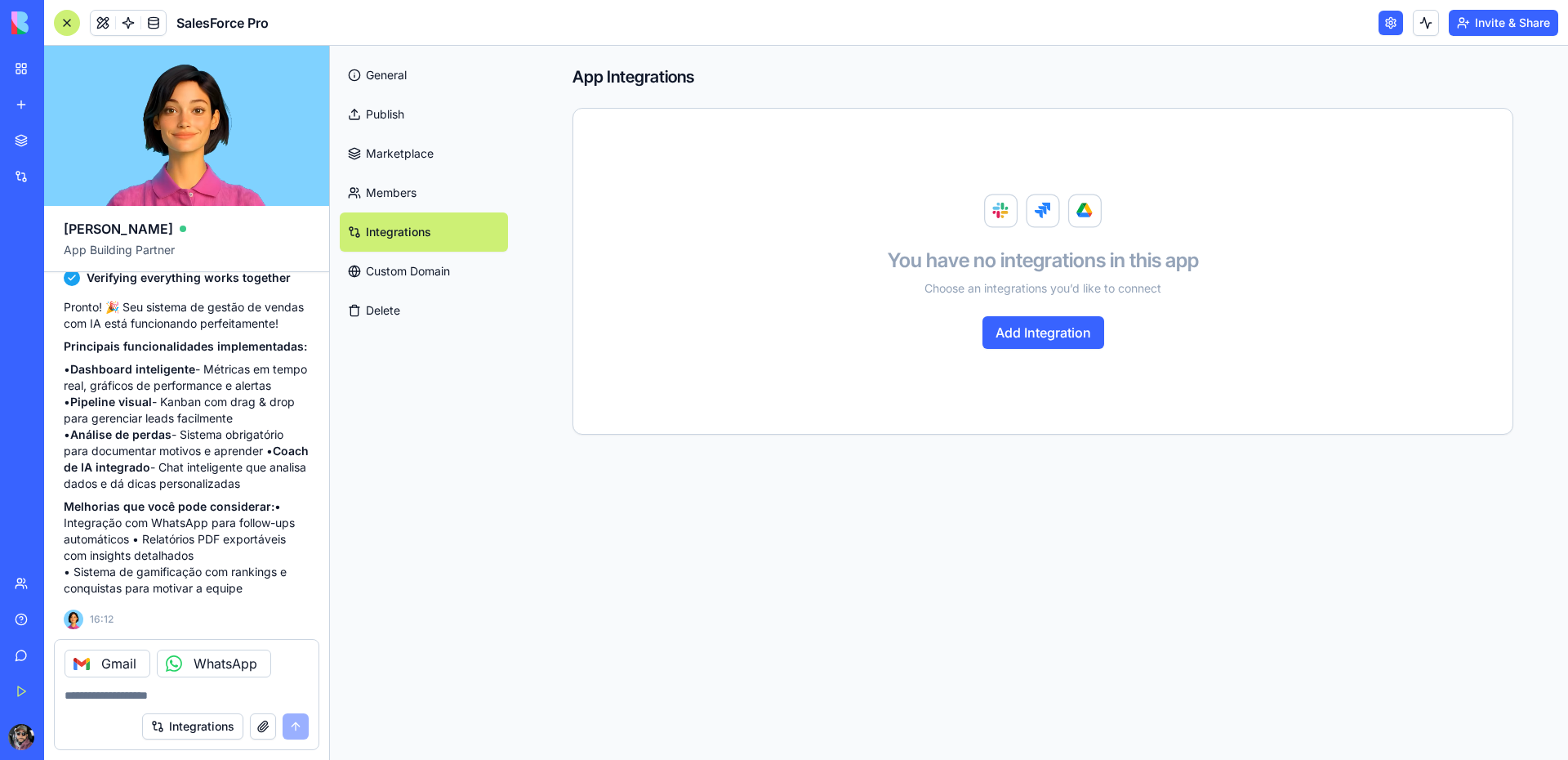
click at [229, 726] on button "Integrations" at bounding box center [193, 726] width 101 height 26
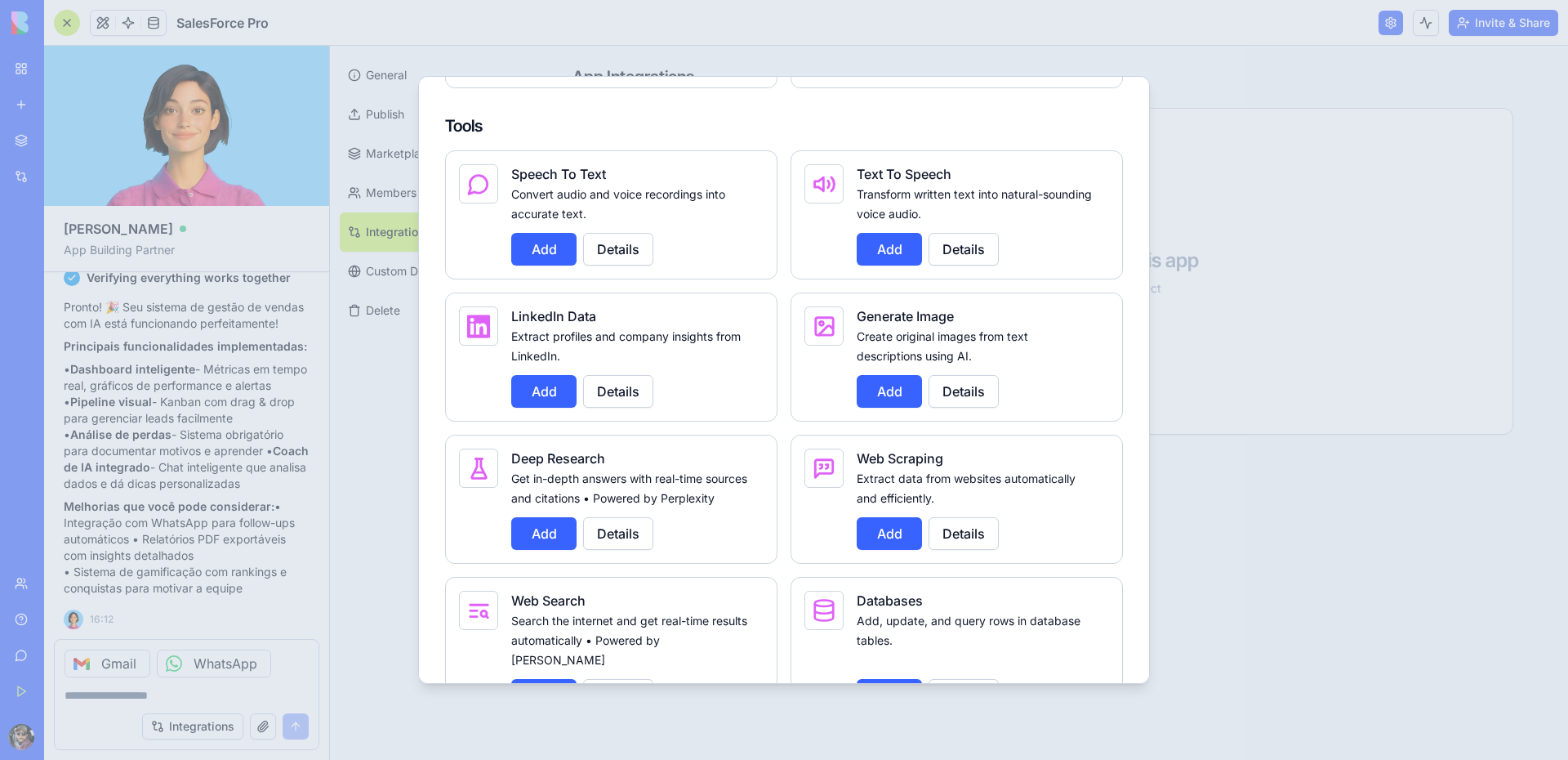
scroll to position [1880, 0]
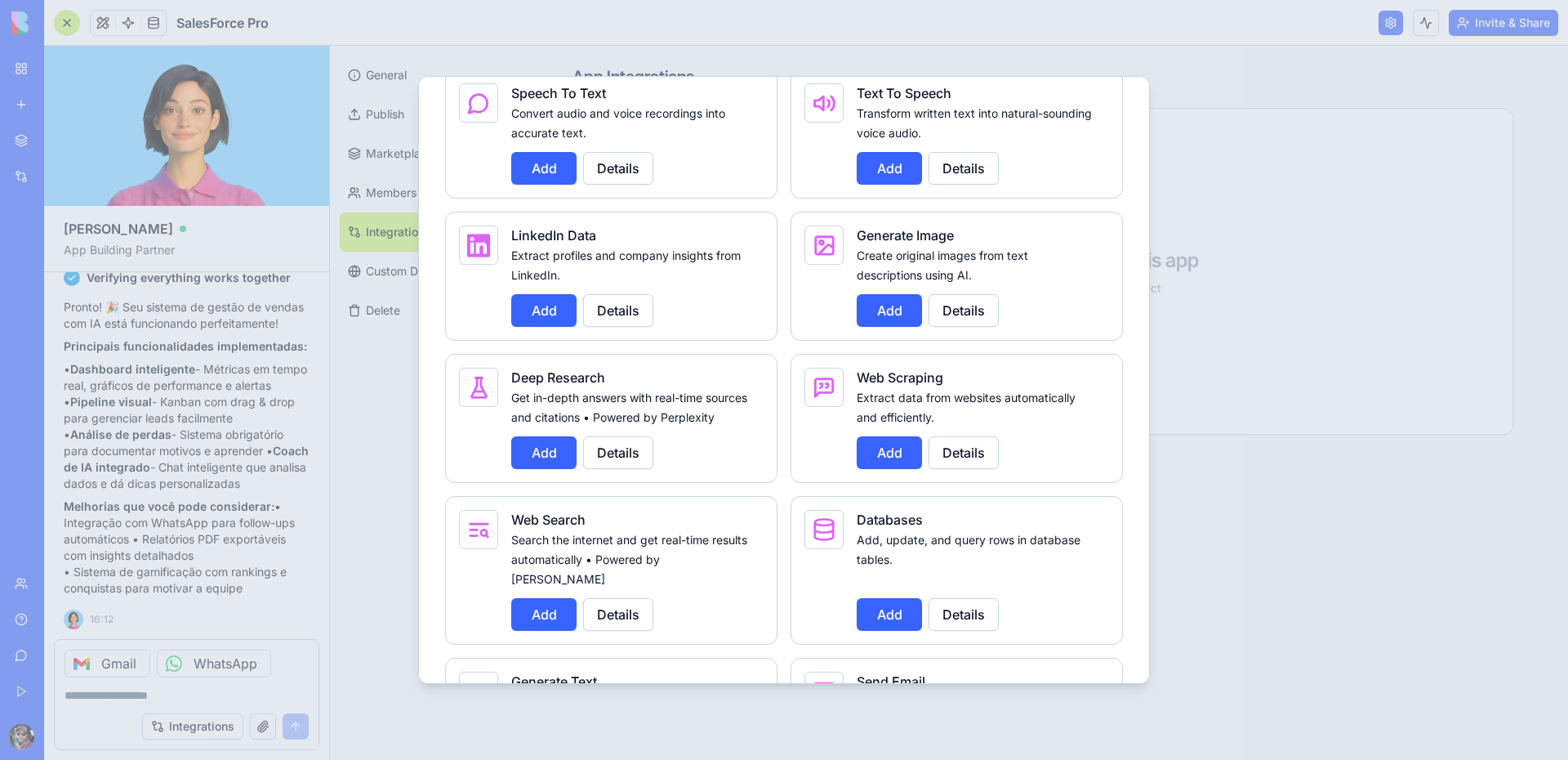
click at [879, 468] on button "Add" at bounding box center [889, 452] width 65 height 33
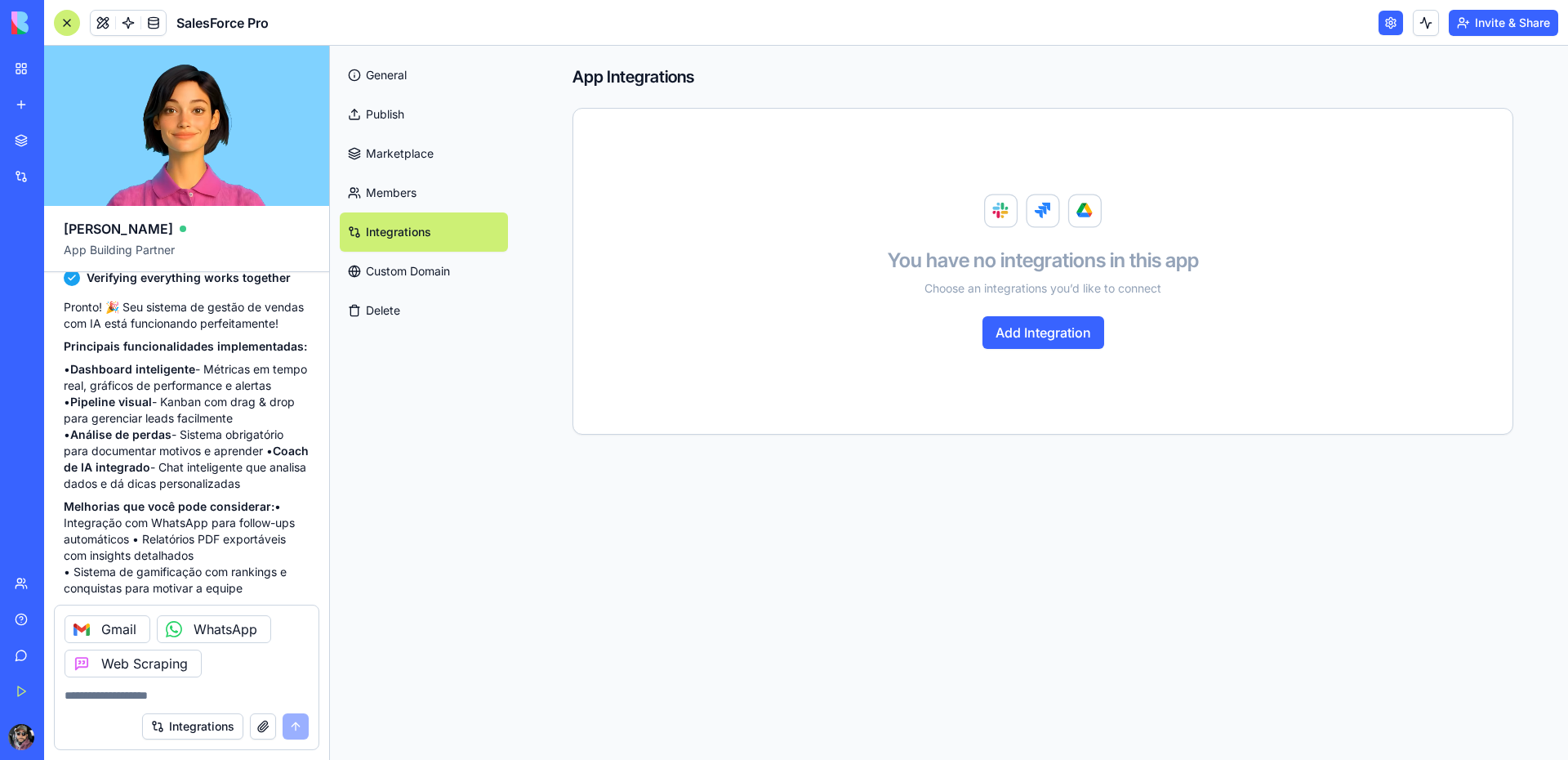
click at [210, 690] on textarea at bounding box center [186, 696] width 244 height 17
type textarea "**********"
